Goal: Task Accomplishment & Management: Manage account settings

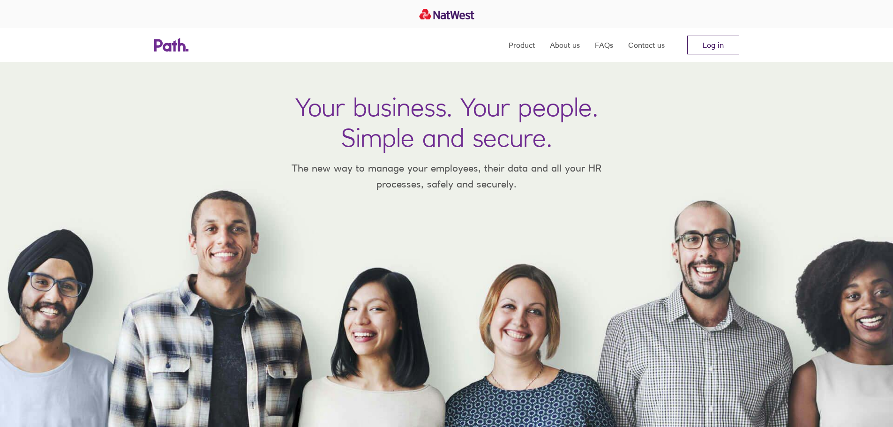
click at [733, 40] on link "Log in" at bounding box center [713, 45] width 52 height 19
click at [706, 42] on link "Log in" at bounding box center [713, 45] width 52 height 19
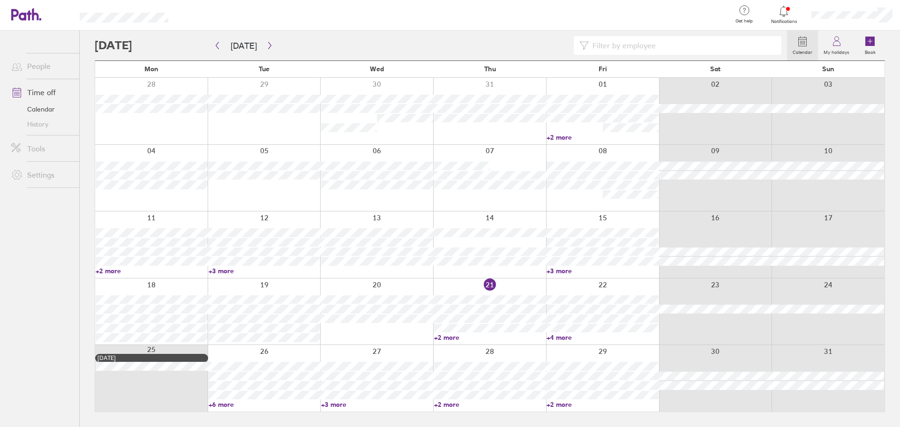
click at [850, 9] on div at bounding box center [852, 15] width 96 height 30
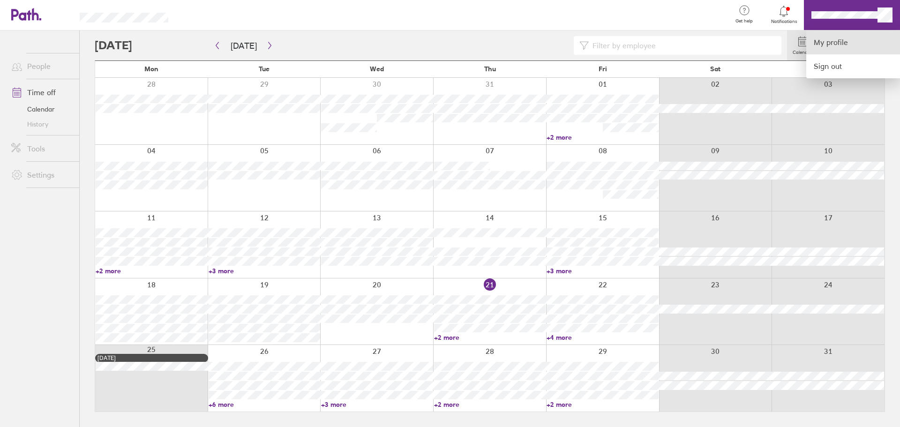
click at [844, 34] on link "My profile" at bounding box center [853, 42] width 94 height 24
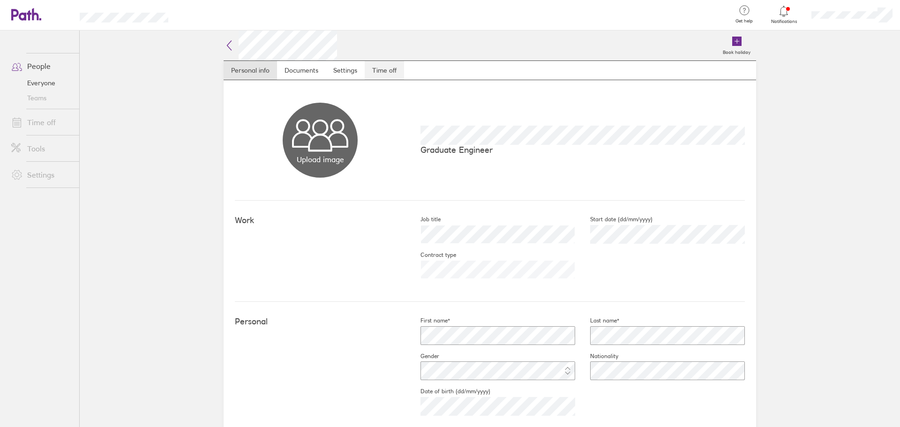
click at [374, 62] on link "Time off" at bounding box center [384, 70] width 39 height 19
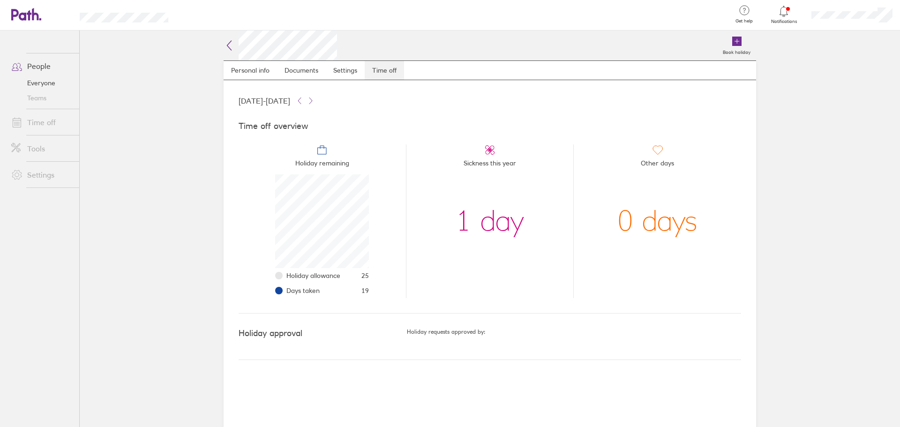
scroll to position [94, 94]
click at [228, 44] on icon at bounding box center [229, 45] width 4 height 9
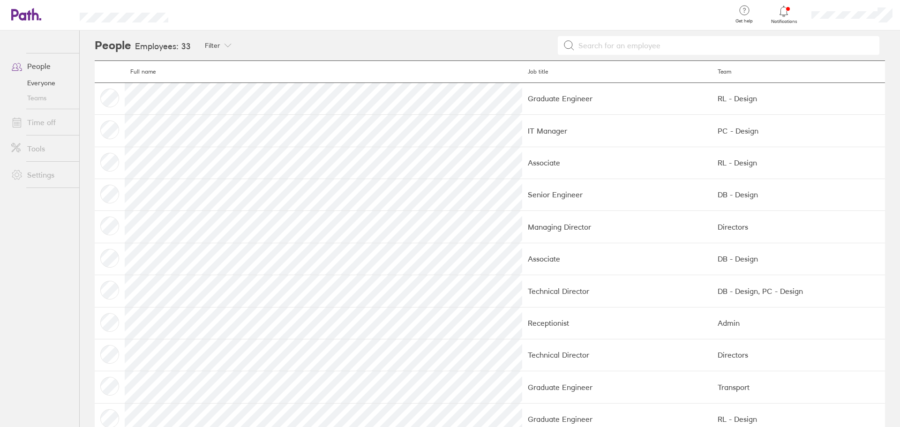
click at [845, 8] on div at bounding box center [852, 15] width 96 height 30
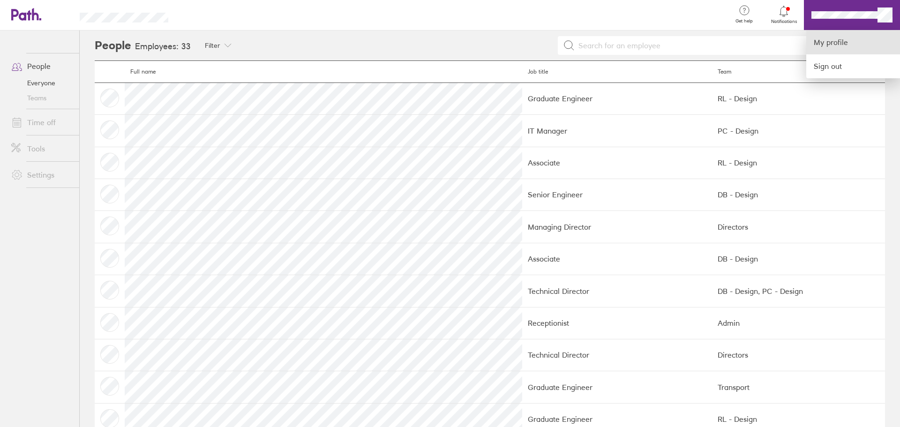
click at [829, 44] on link "My profile" at bounding box center [853, 42] width 94 height 24
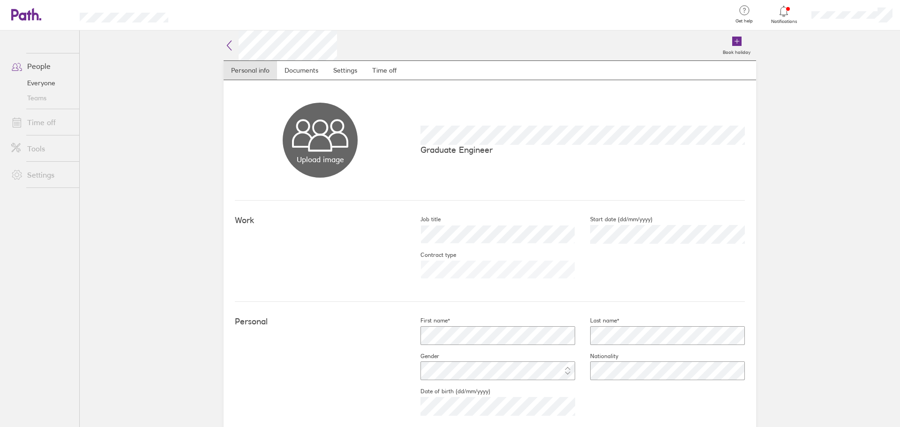
click at [833, 8] on div at bounding box center [852, 15] width 96 height 30
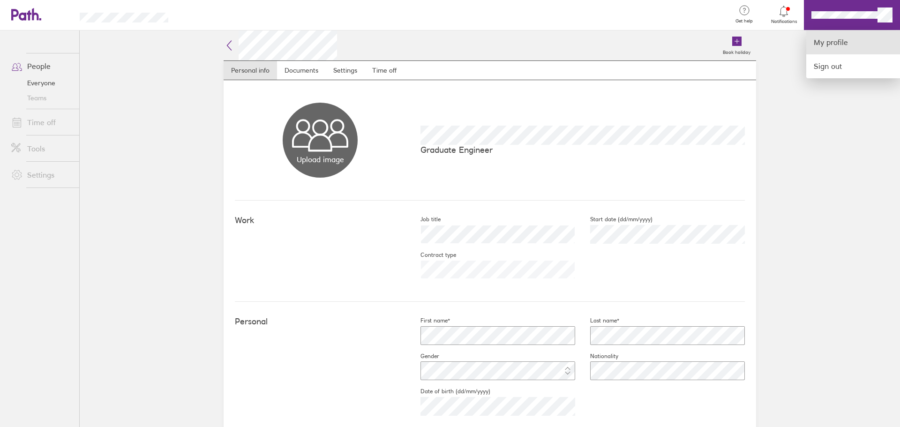
click at [813, 45] on link "My profile" at bounding box center [853, 42] width 94 height 24
click at [43, 60] on div at bounding box center [450, 213] width 900 height 427
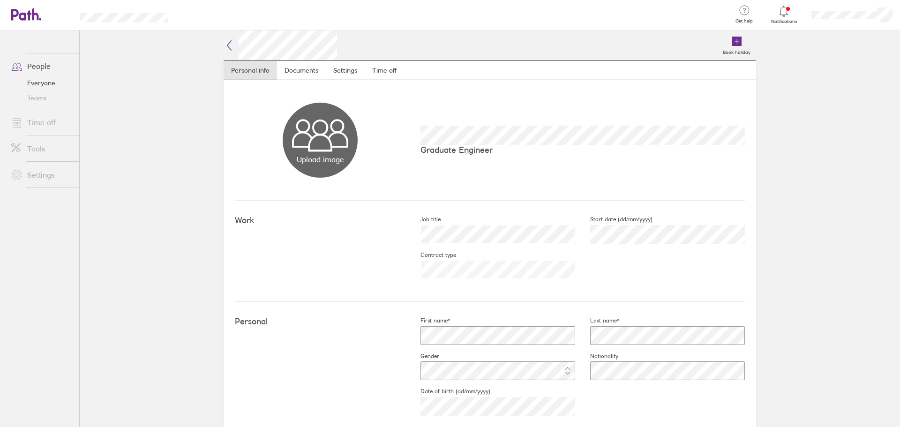
click at [36, 66] on link "People" at bounding box center [41, 66] width 75 height 19
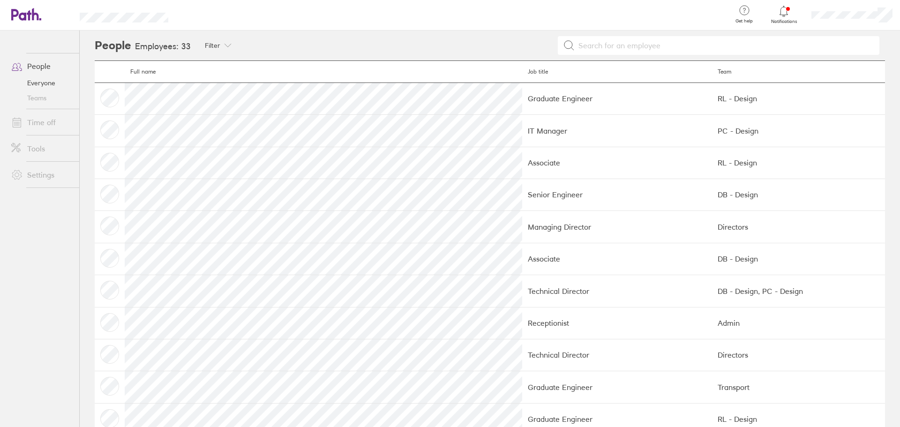
click at [39, 81] on link "Everyone" at bounding box center [41, 82] width 75 height 15
click at [41, 120] on link "Time off" at bounding box center [41, 122] width 75 height 19
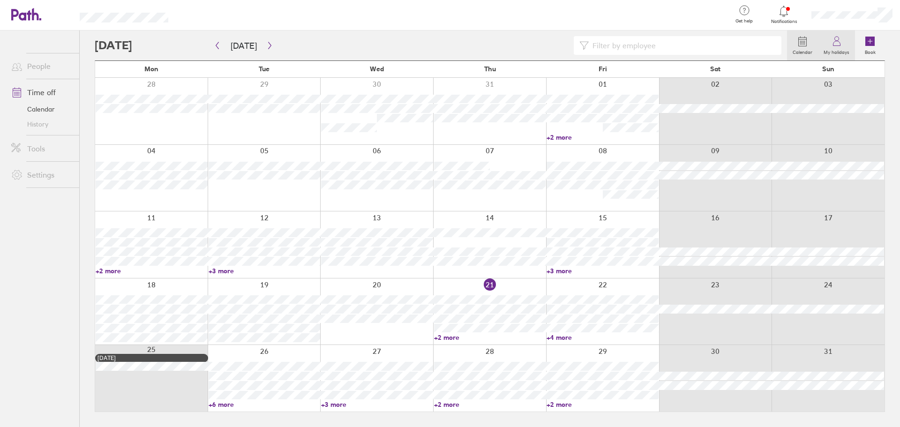
click at [824, 42] on link "My holidays" at bounding box center [836, 45] width 37 height 30
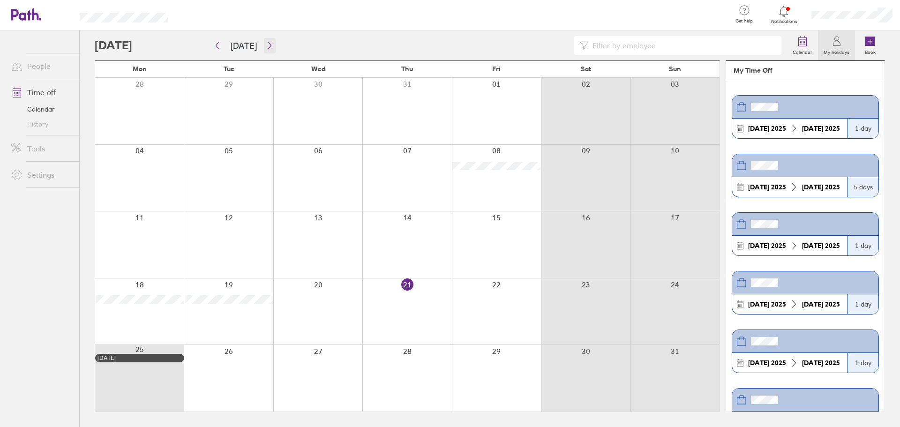
click at [268, 49] on icon "button" at bounding box center [269, 45] width 7 height 7
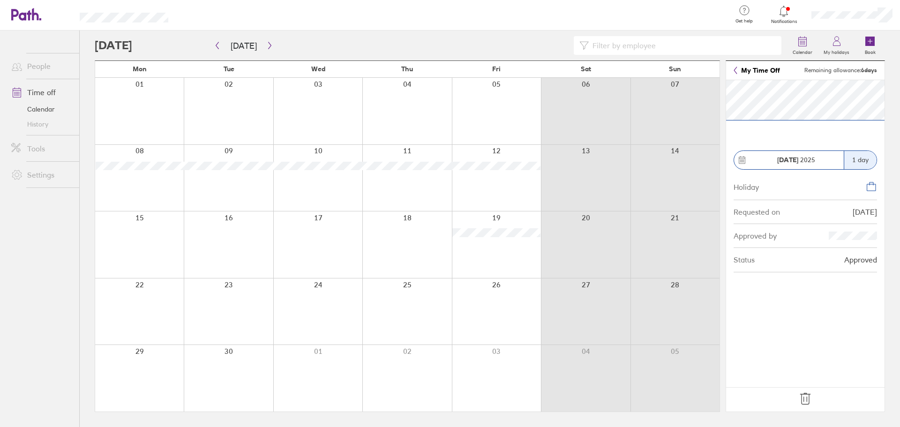
click at [806, 393] on icon at bounding box center [805, 398] width 15 height 15
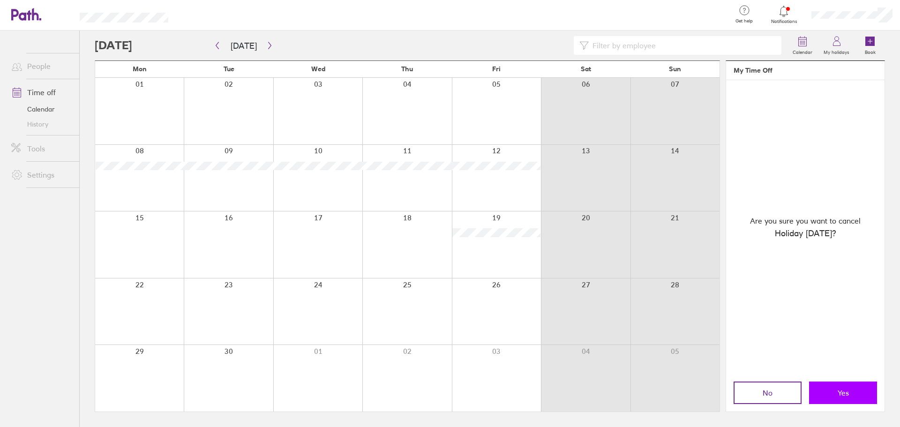
click at [862, 391] on button "Yes" at bounding box center [843, 392] width 68 height 22
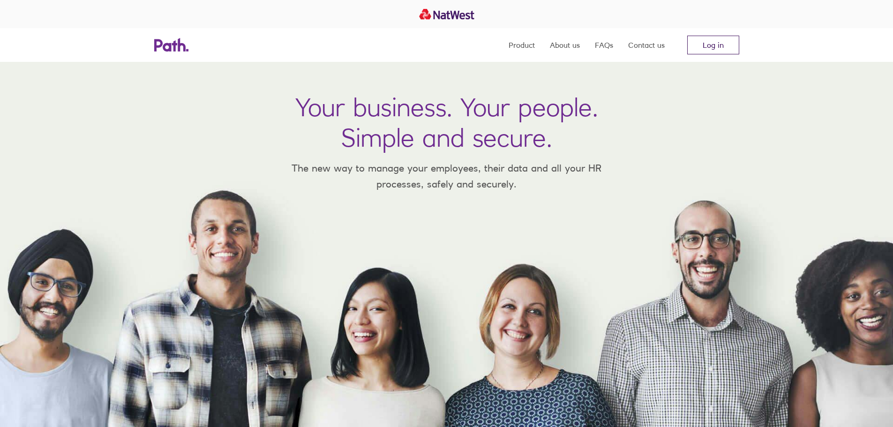
click at [719, 39] on link "Log in" at bounding box center [713, 45] width 52 height 19
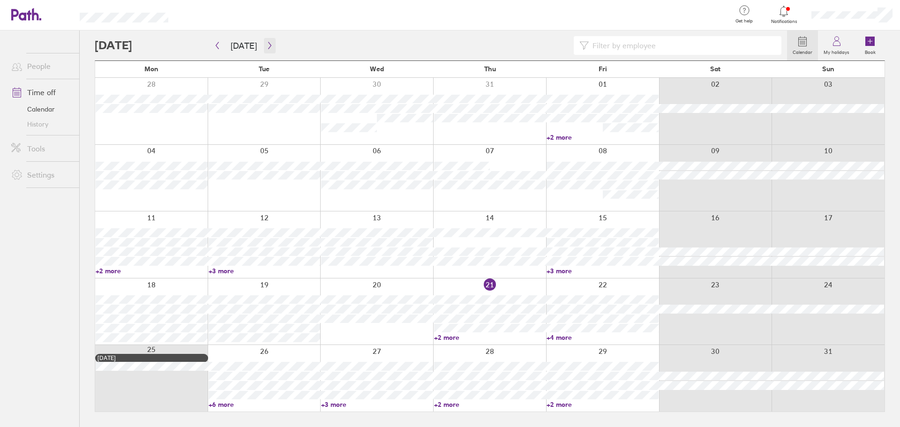
click at [268, 44] on icon "button" at bounding box center [269, 45] width 7 height 7
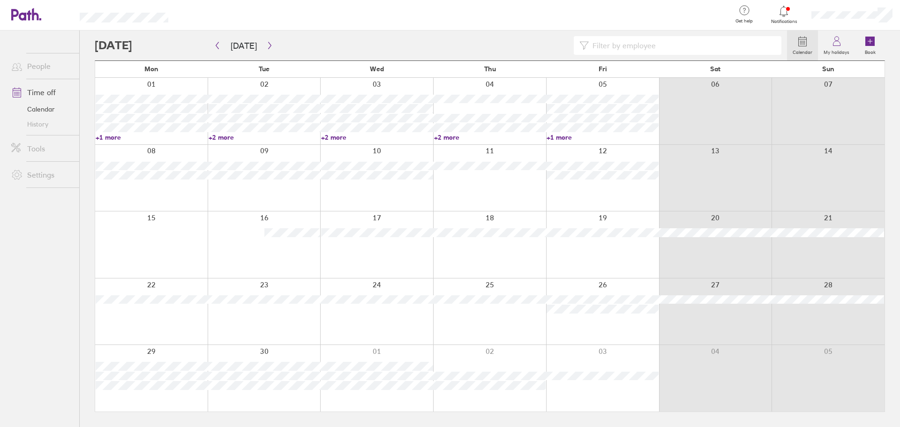
click at [568, 261] on div at bounding box center [602, 244] width 113 height 67
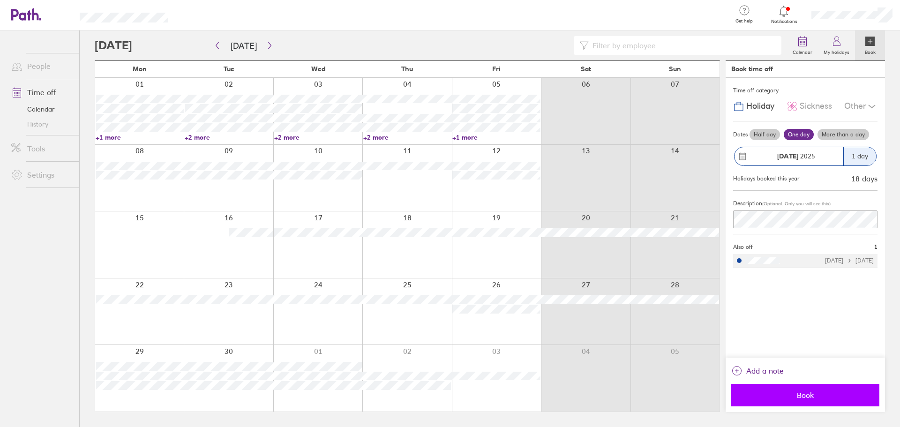
click at [813, 398] on span "Book" at bounding box center [805, 395] width 135 height 8
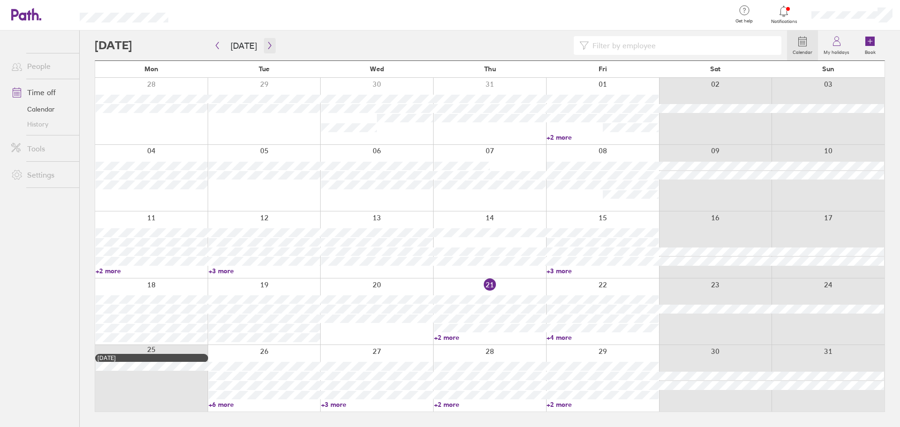
click at [266, 44] on icon "button" at bounding box center [269, 45] width 7 height 7
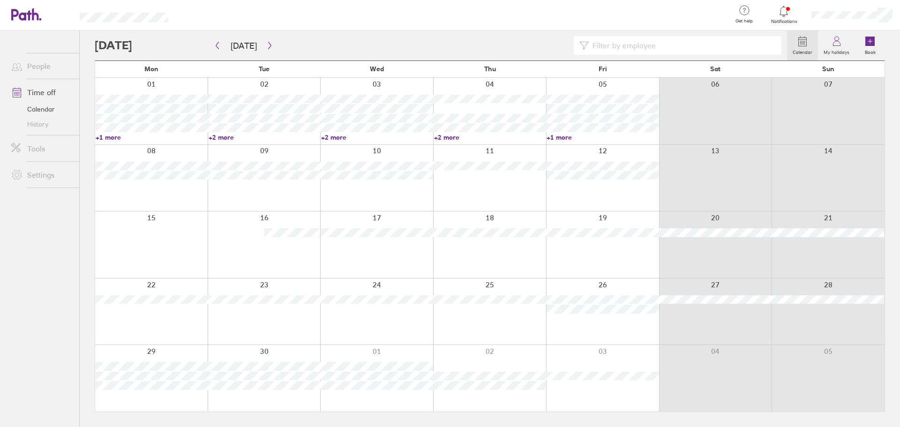
click at [587, 264] on div at bounding box center [602, 244] width 113 height 67
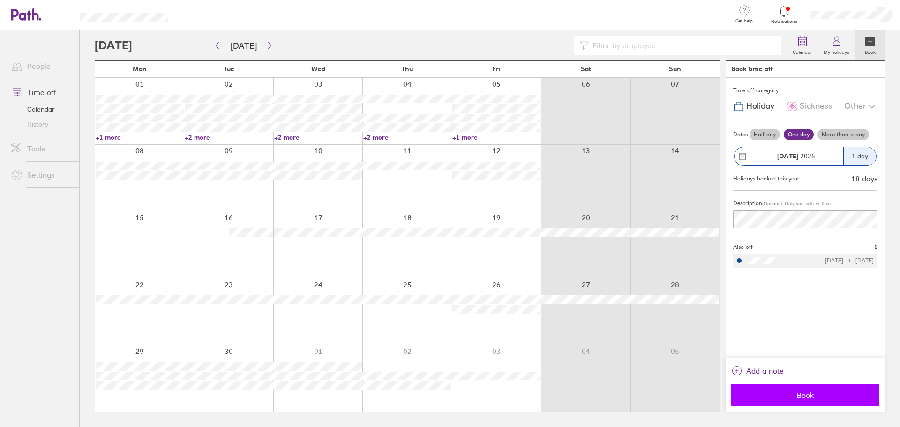
click at [824, 397] on span "Book" at bounding box center [805, 395] width 135 height 8
